Goal: Task Accomplishment & Management: Manage account settings

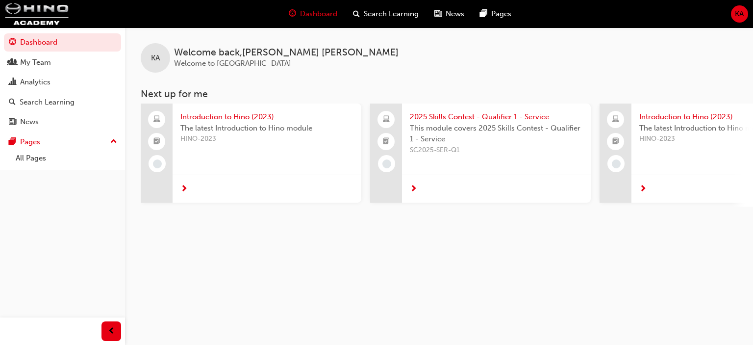
click at [742, 9] on span "KA" at bounding box center [739, 13] width 9 height 11
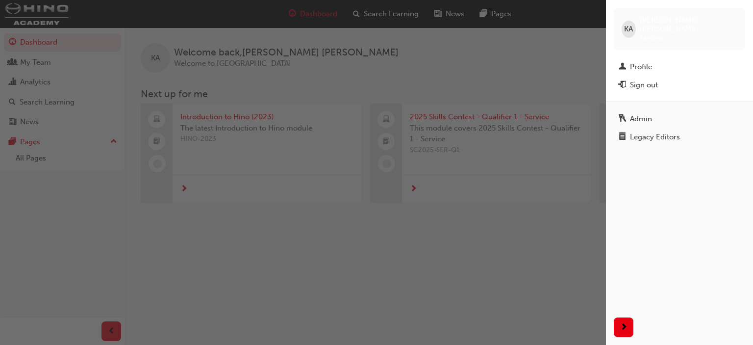
click at [513, 55] on div "button" at bounding box center [303, 172] width 606 height 345
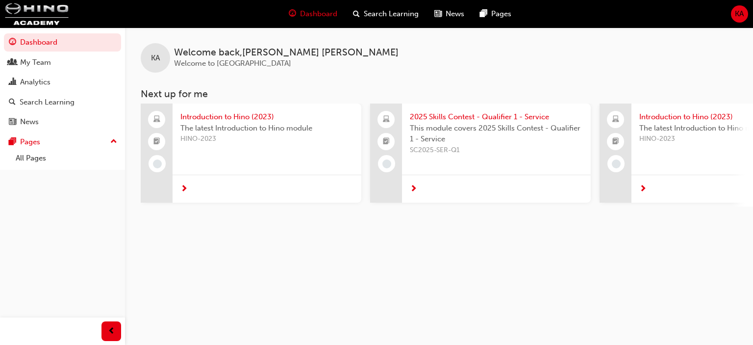
click at [732, 17] on div "KA" at bounding box center [739, 13] width 17 height 17
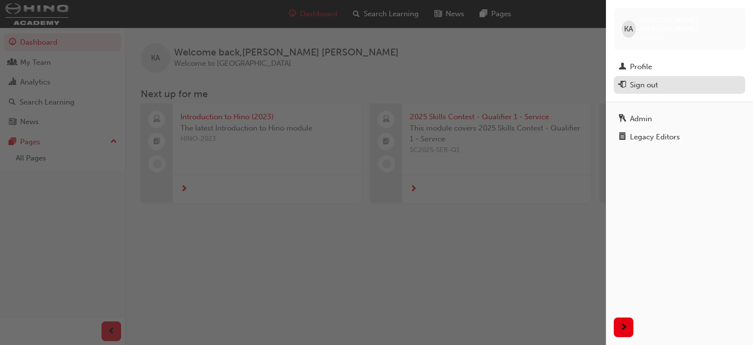
click at [628, 79] on div "Sign out" at bounding box center [680, 85] width 122 height 12
